Goal: Task Accomplishment & Management: Use online tool/utility

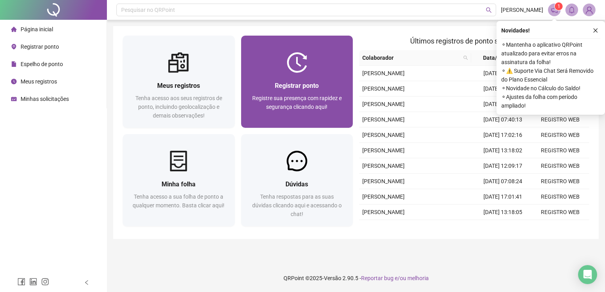
click at [301, 94] on div "Registre sua presença com rapidez e segurança clicando aqui!" at bounding box center [297, 107] width 93 height 26
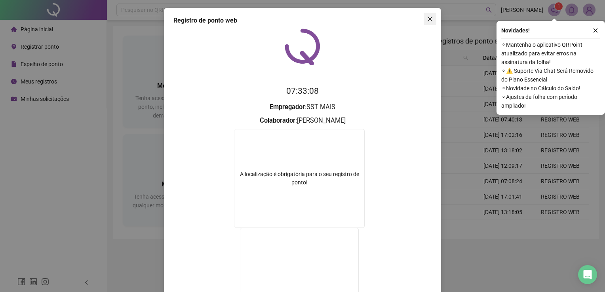
click at [427, 19] on icon "close" at bounding box center [430, 19] width 6 height 6
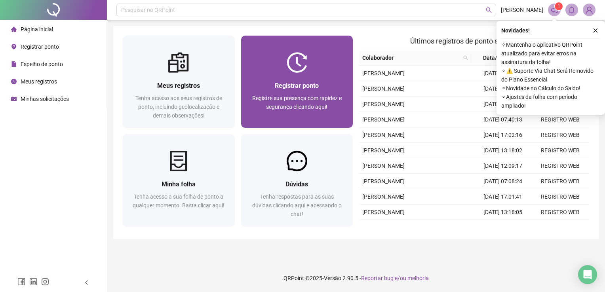
click at [275, 85] on span "Registrar ponto" at bounding box center [297, 86] width 44 height 8
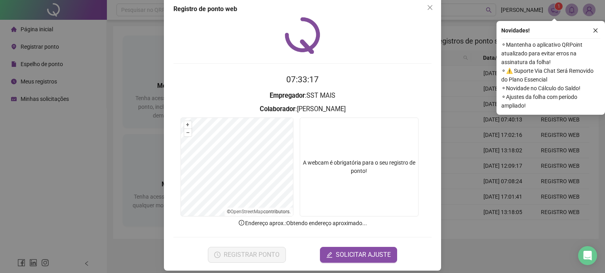
scroll to position [18, 0]
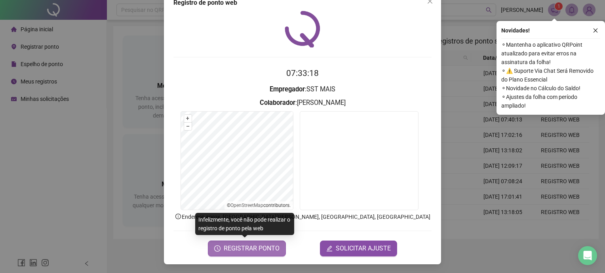
click at [244, 249] on span "REGISTRAR PONTO" at bounding box center [252, 248] width 56 height 9
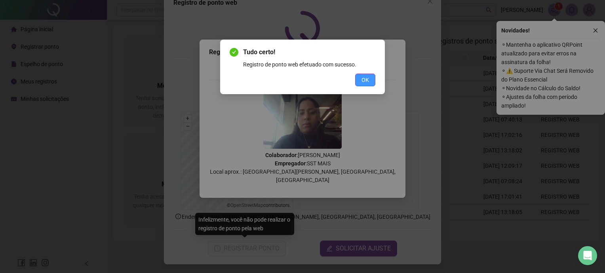
click at [365, 85] on button "OK" at bounding box center [365, 80] width 20 height 13
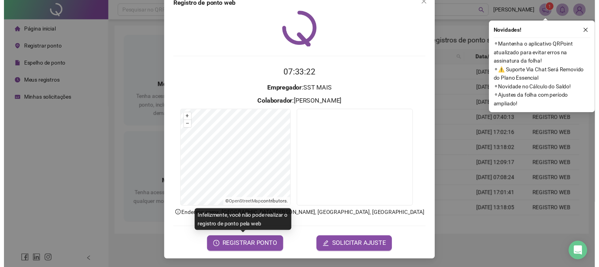
scroll to position [0, 0]
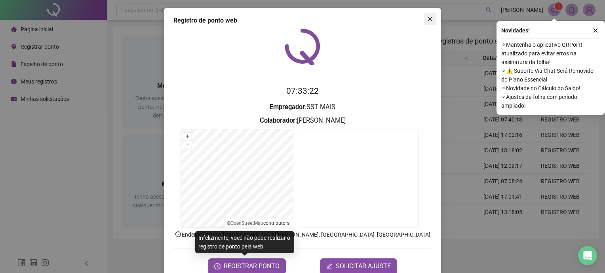
click at [427, 20] on icon "close" at bounding box center [430, 19] width 6 height 6
